Goal: Information Seeking & Learning: Compare options

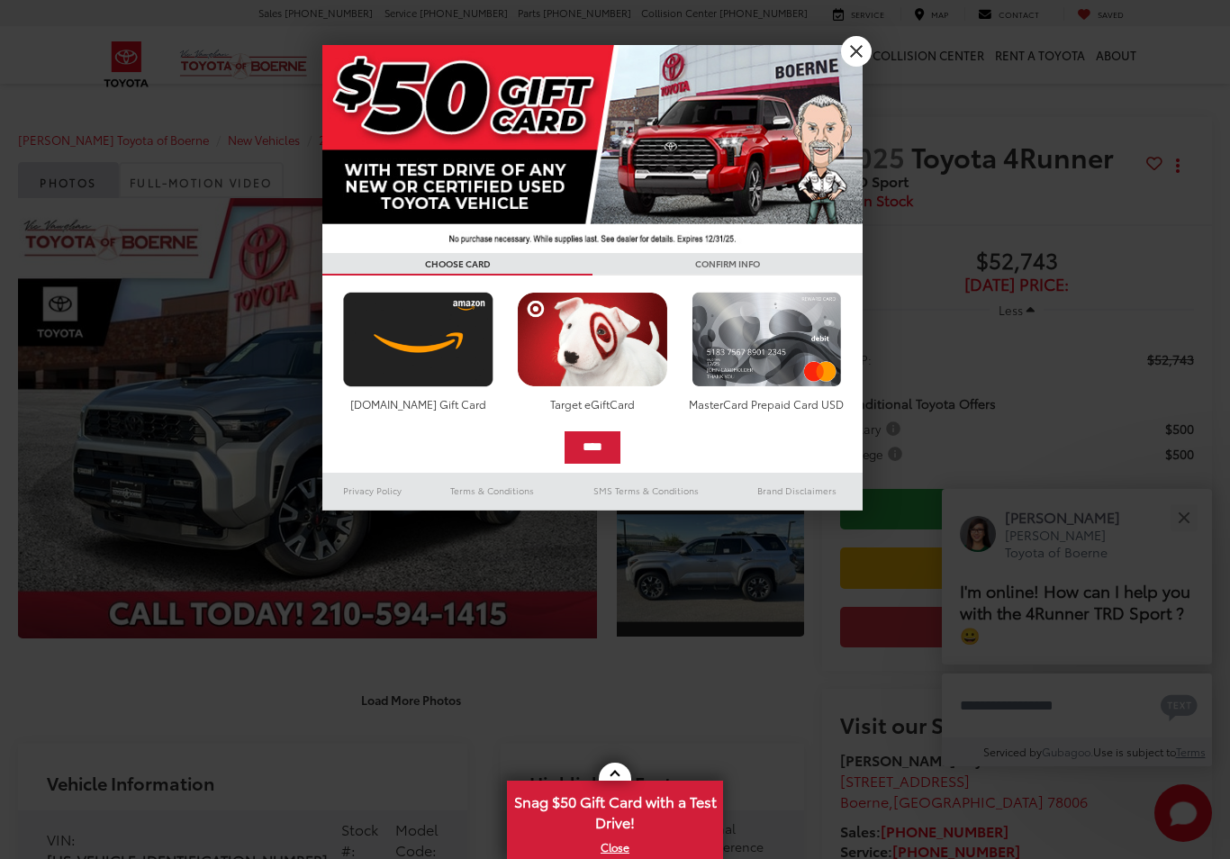
click at [851, 50] on link "X" at bounding box center [856, 51] width 31 height 31
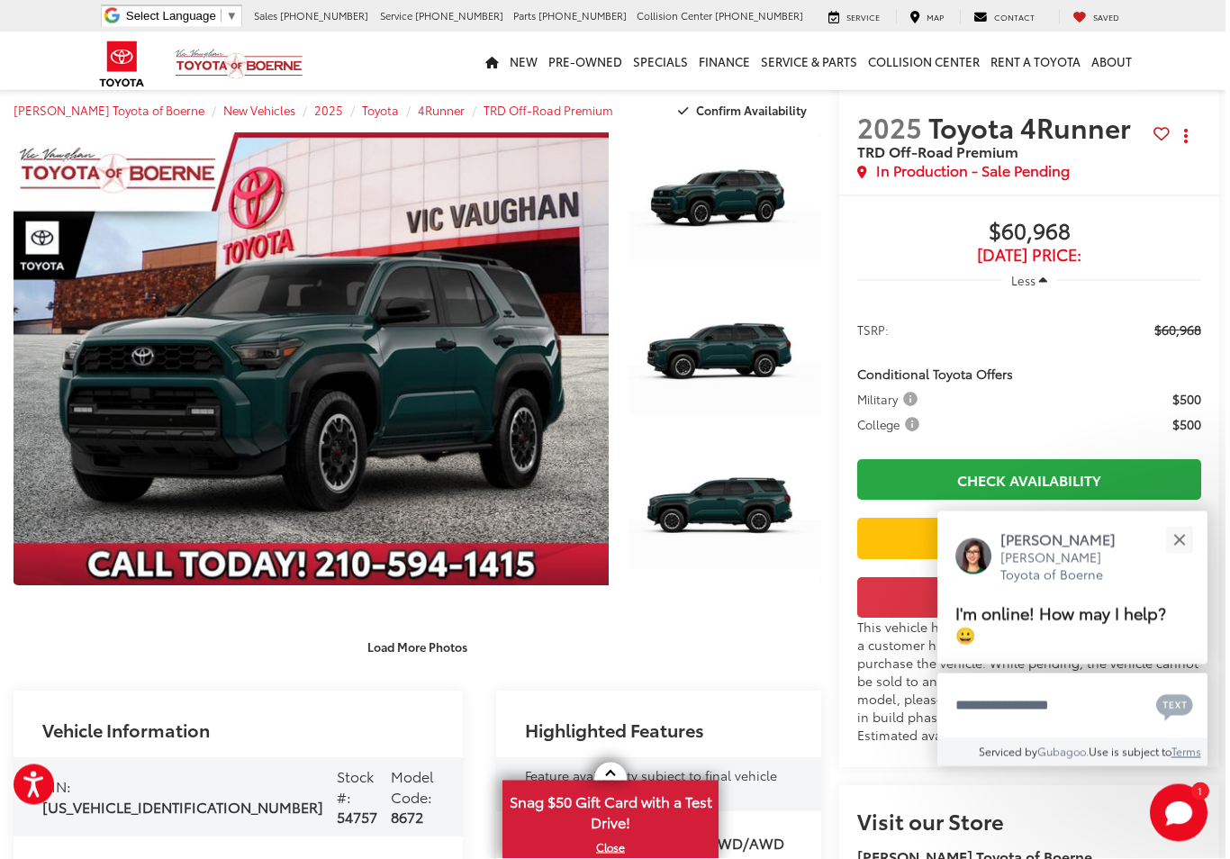
scroll to position [0, 8]
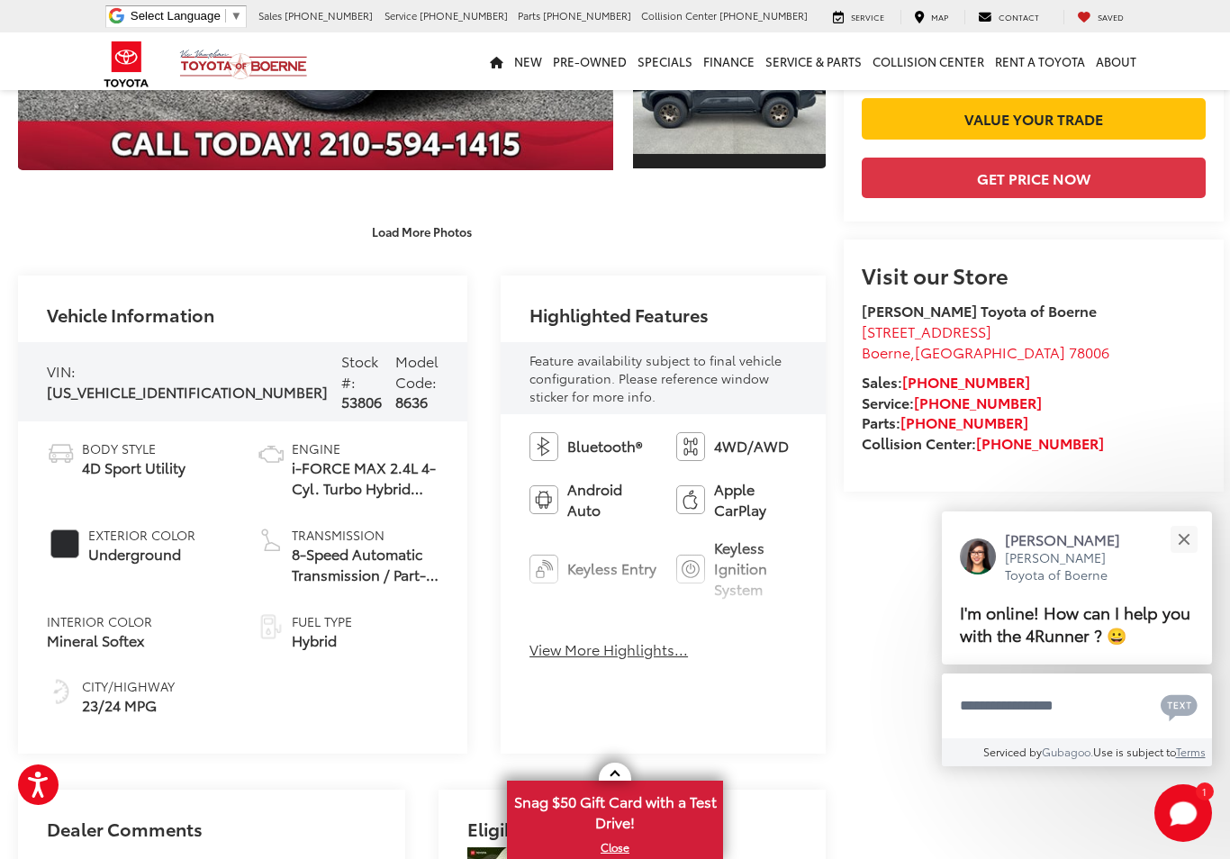
click at [1185, 559] on button "Close" at bounding box center [1183, 539] width 39 height 39
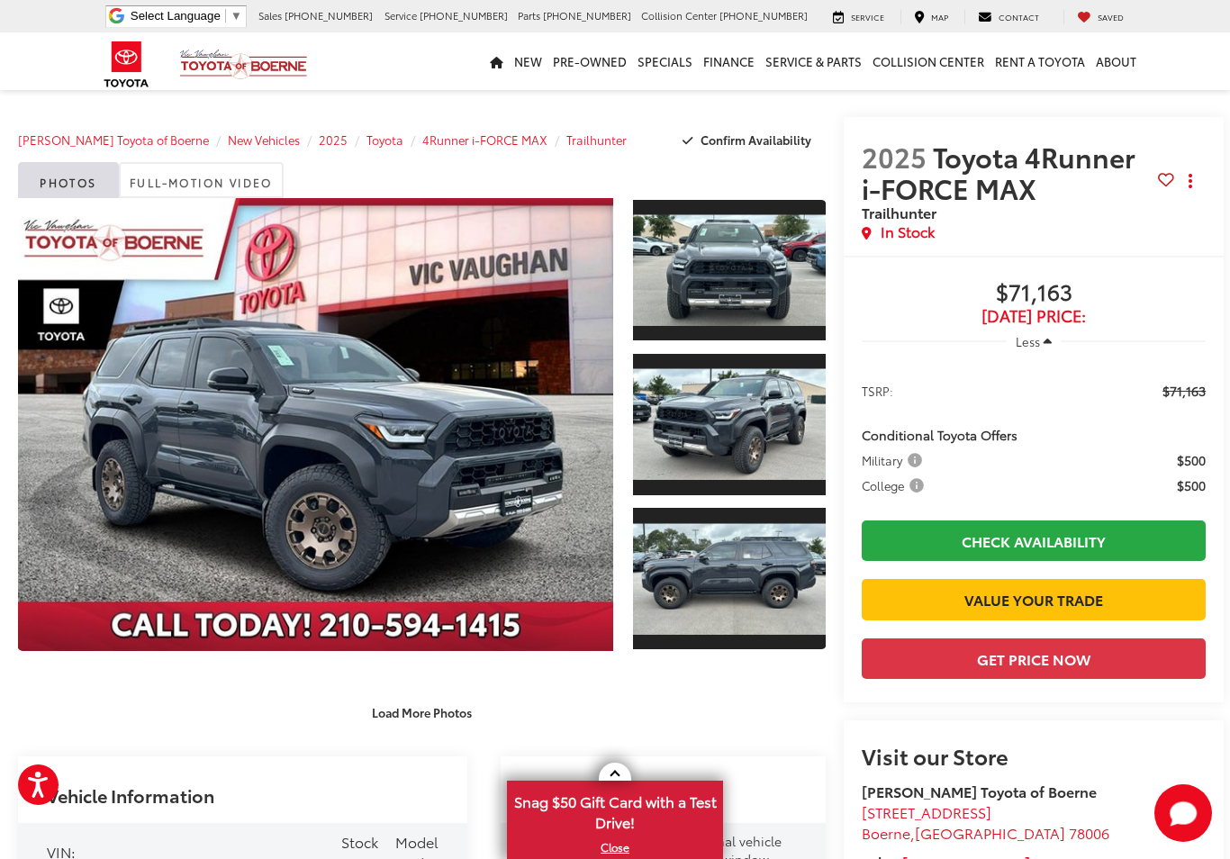
scroll to position [118, 8]
